Goal: Information Seeking & Learning: Learn about a topic

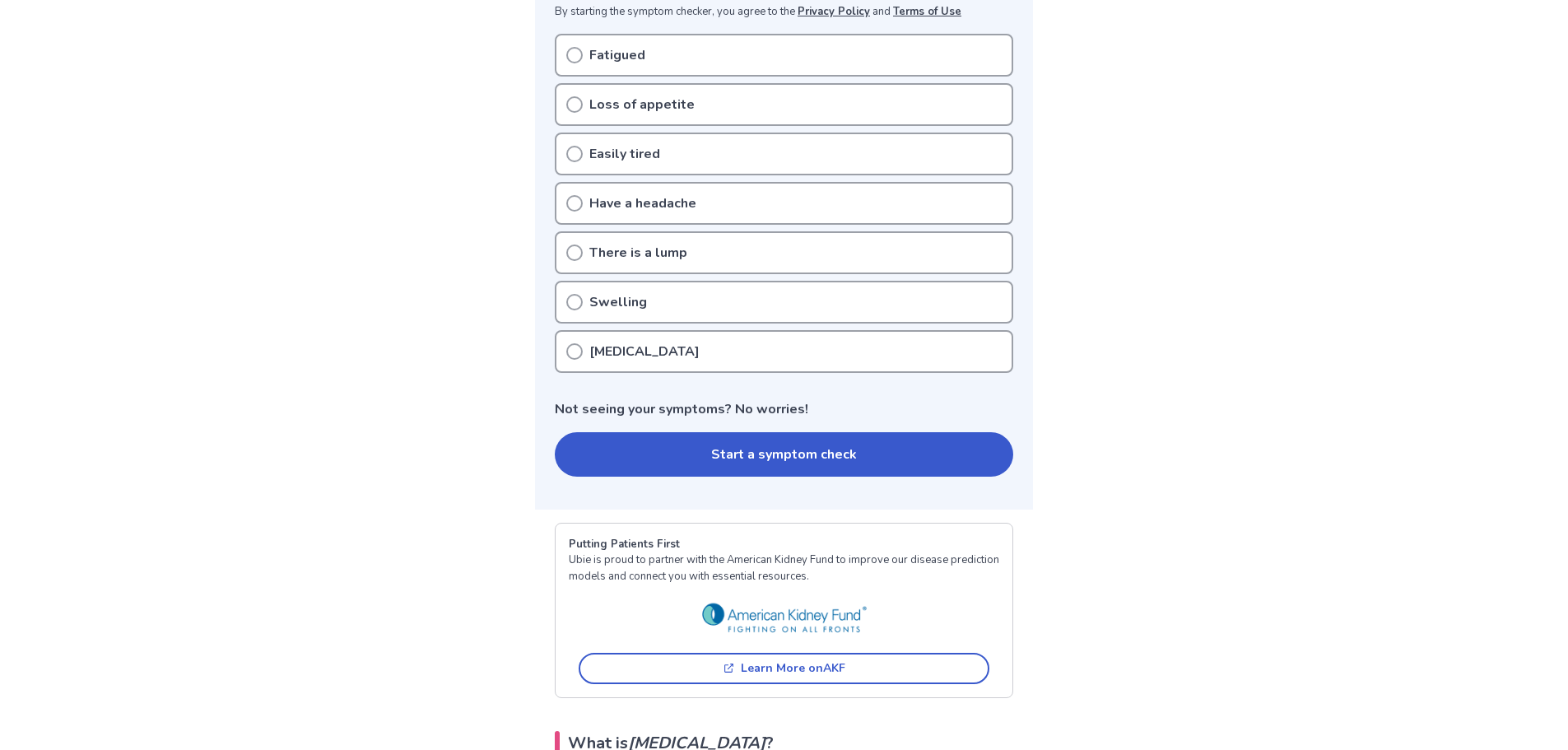
scroll to position [329, 0]
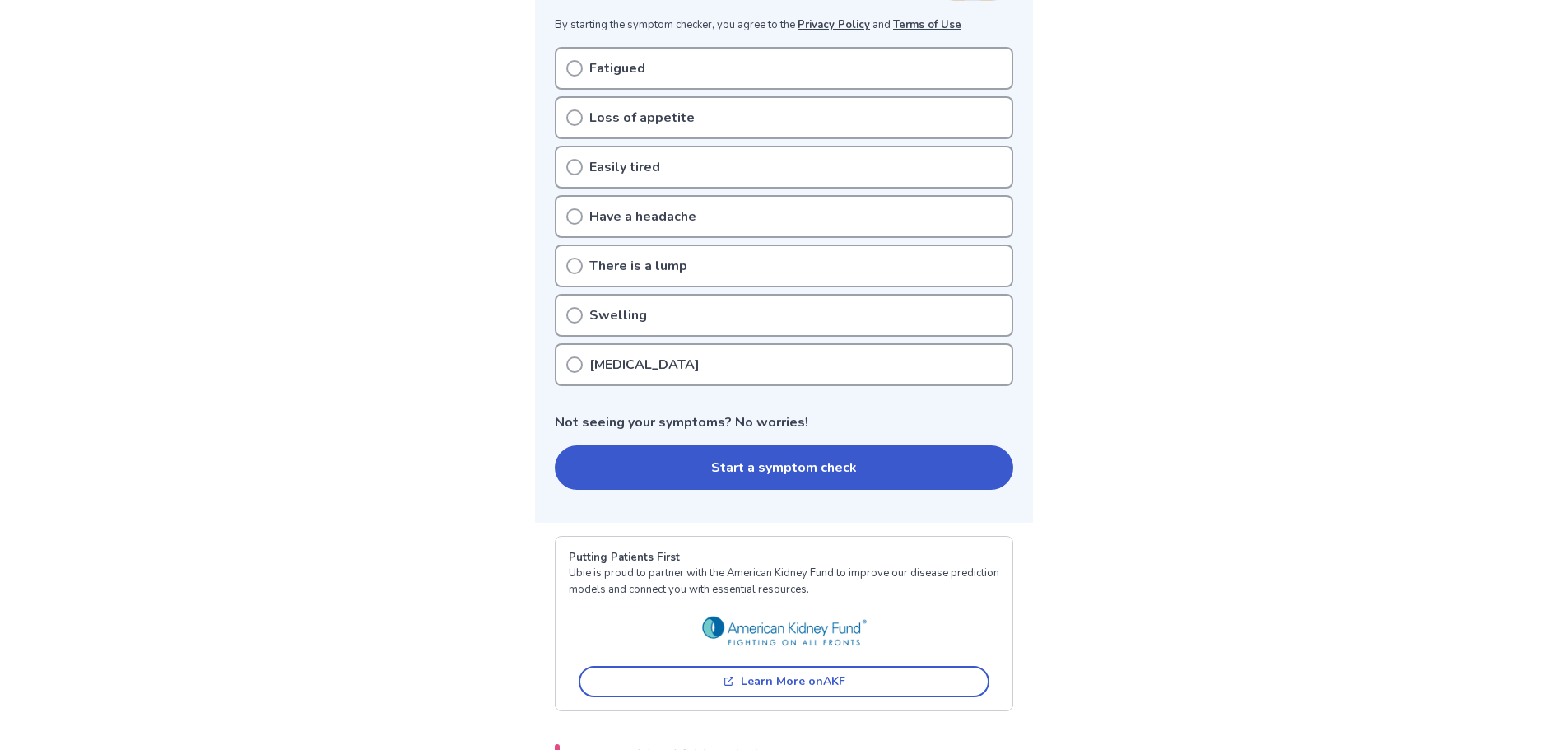
click at [676, 467] on button "Start a symptom check" at bounding box center [784, 467] width 459 height 44
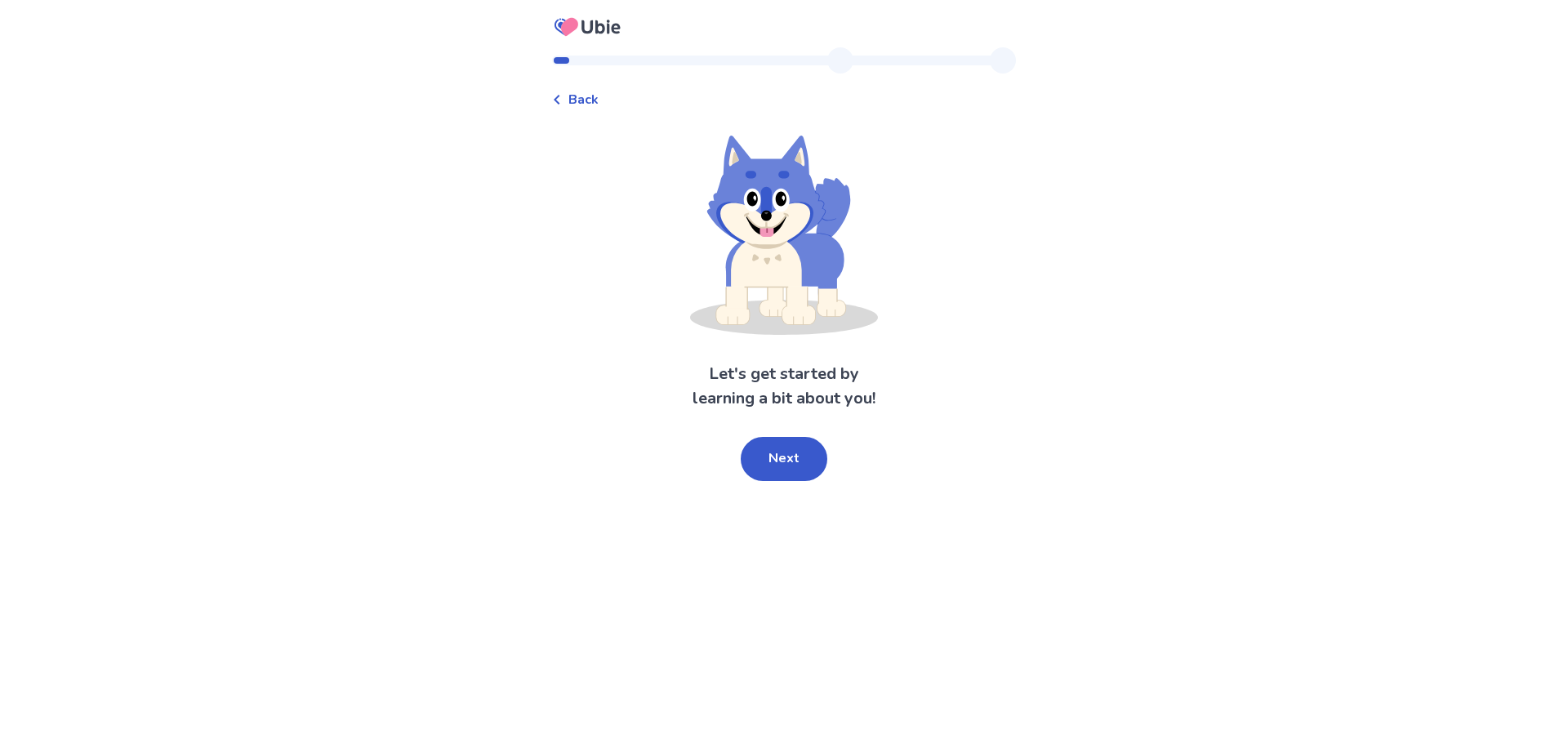
click at [930, 627] on div "Back Let's get started by learning a bit about you! Next" at bounding box center [784, 372] width 1568 height 744
